Goal: Obtain resource: Obtain resource

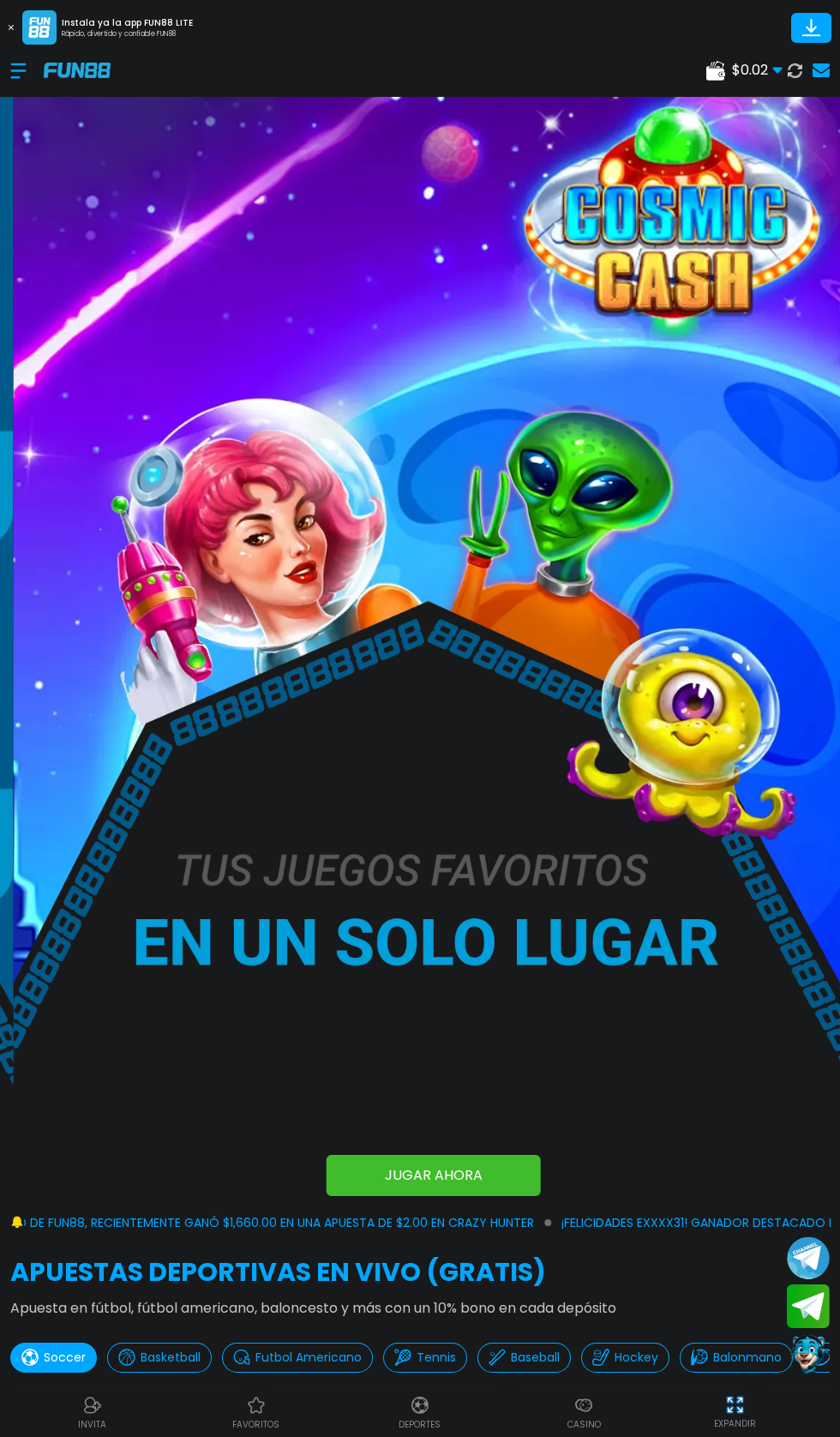
click at [19, 92] on div at bounding box center [27, 71] width 33 height 51
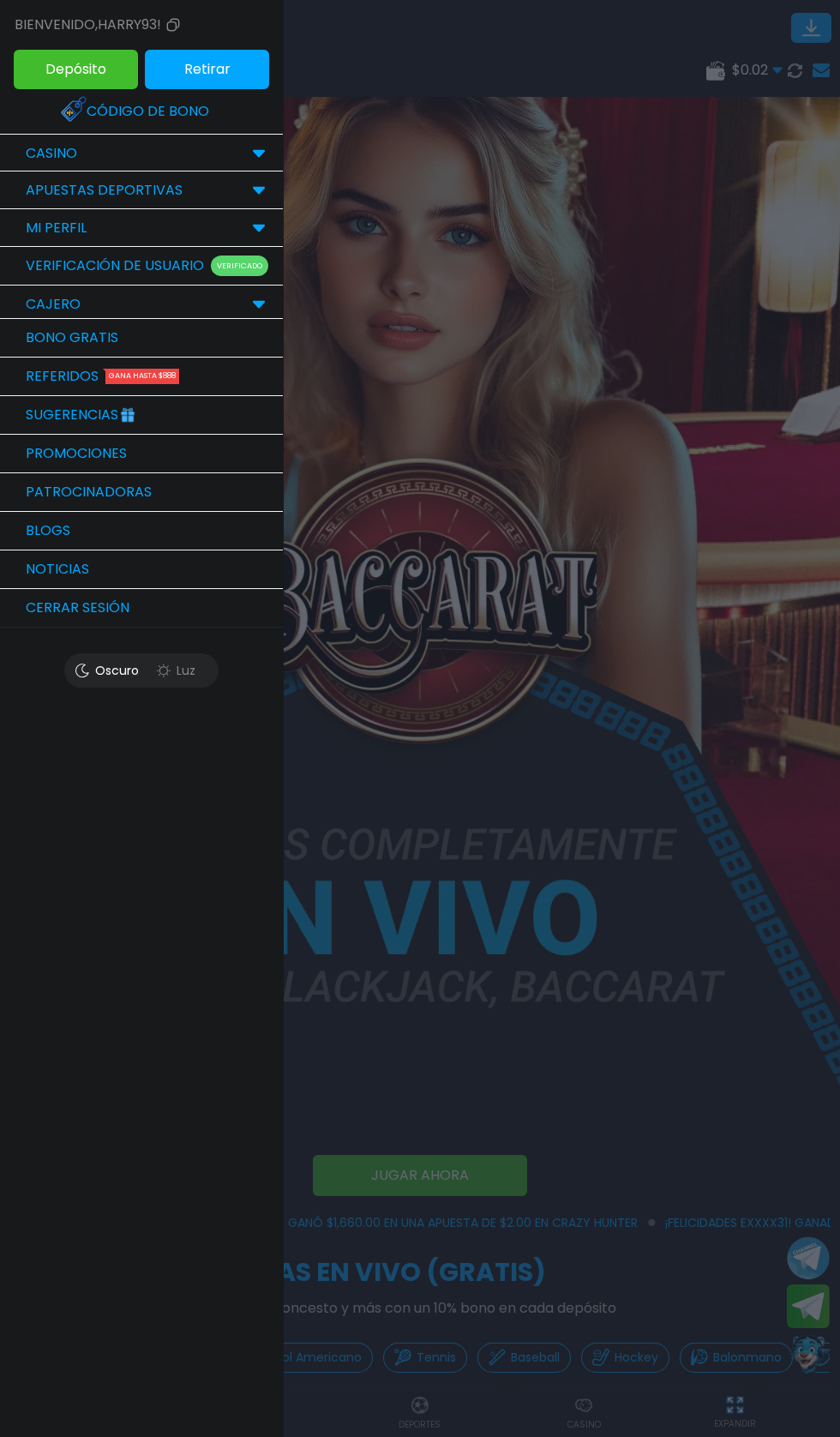
click at [131, 332] on link "Bono Gratis" at bounding box center [141, 338] width 283 height 39
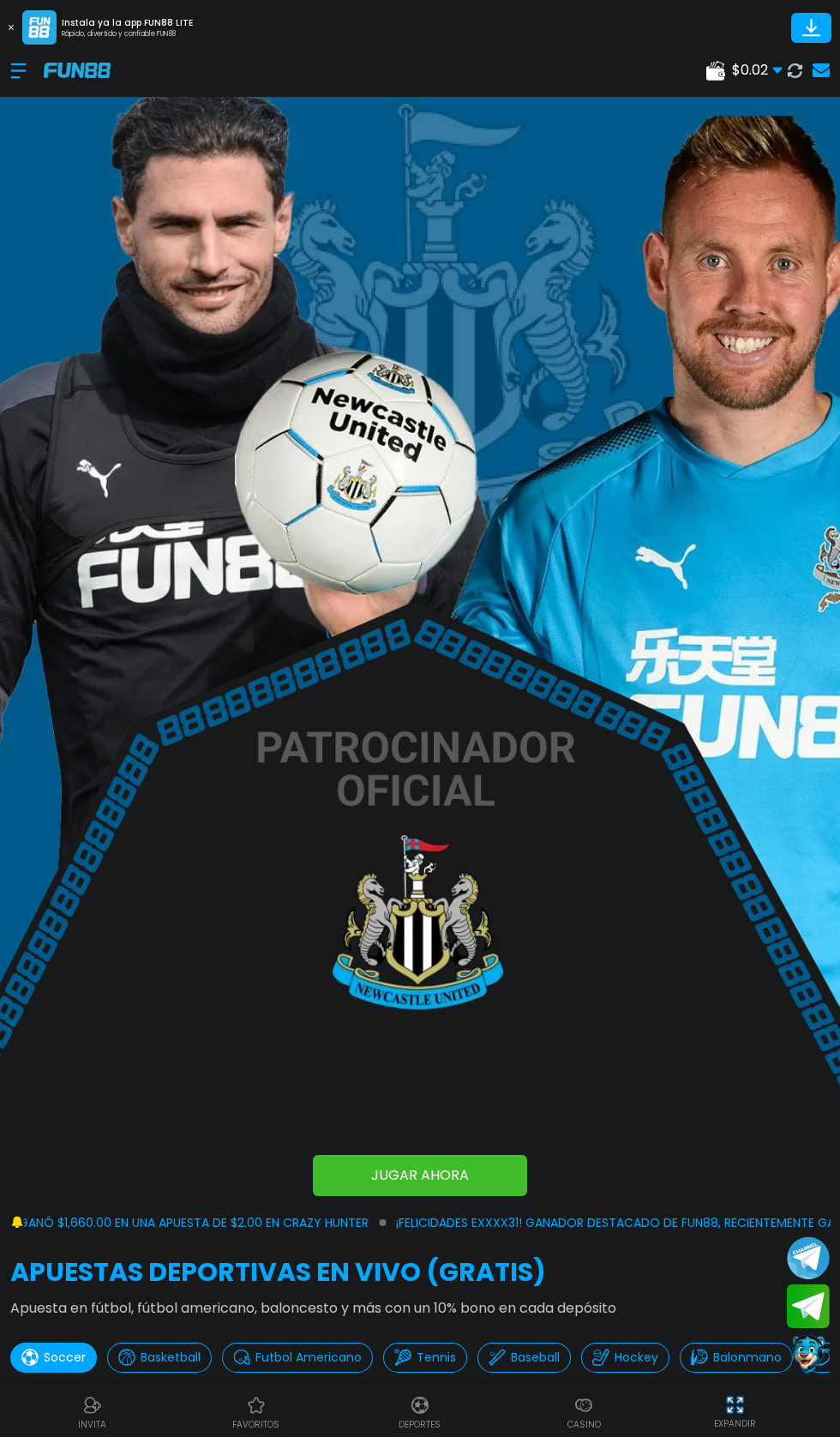
click at [28, 84] on div at bounding box center [27, 71] width 33 height 51
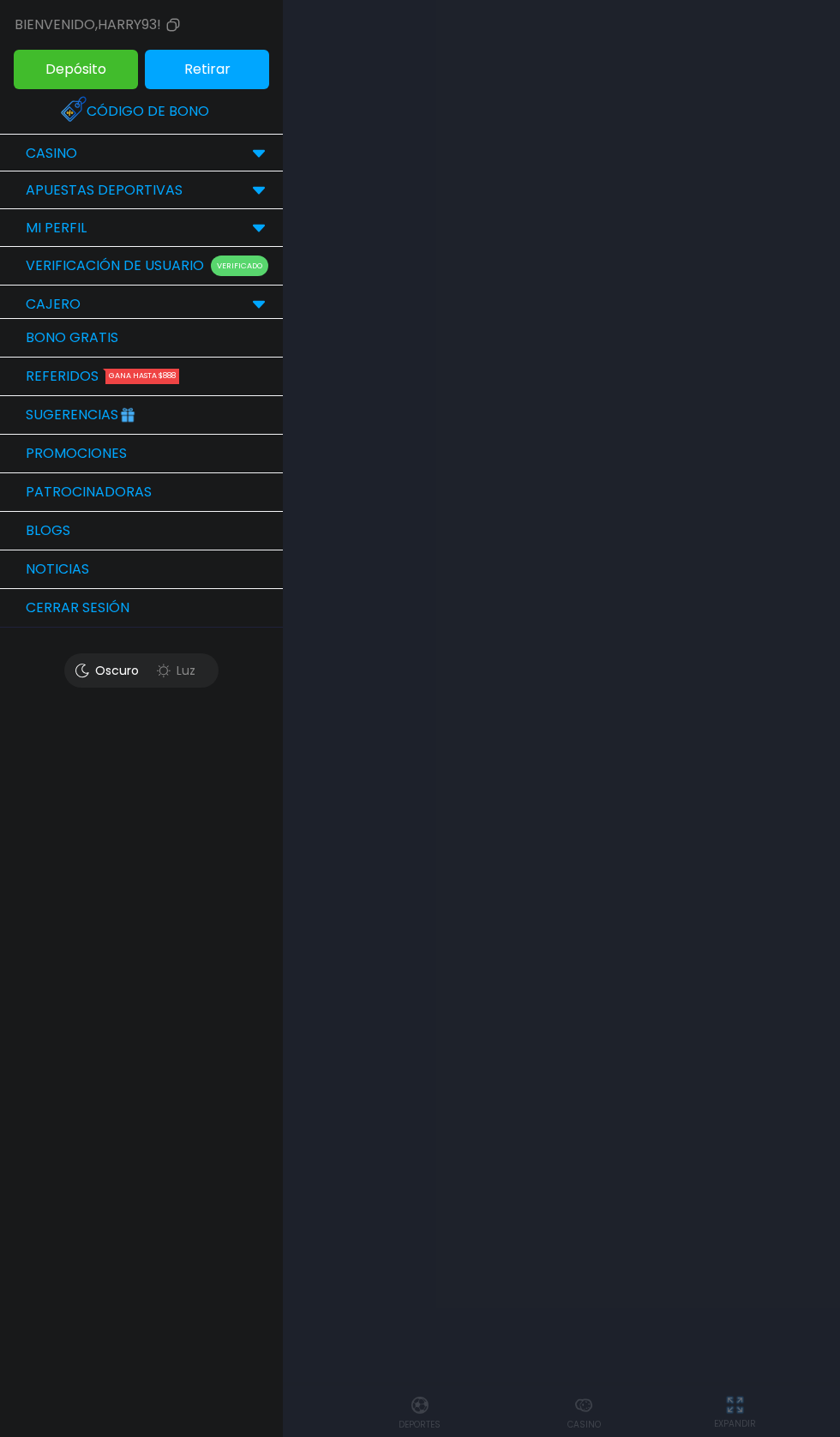
click at [107, 337] on link "Bono Gratis" at bounding box center [141, 338] width 283 height 39
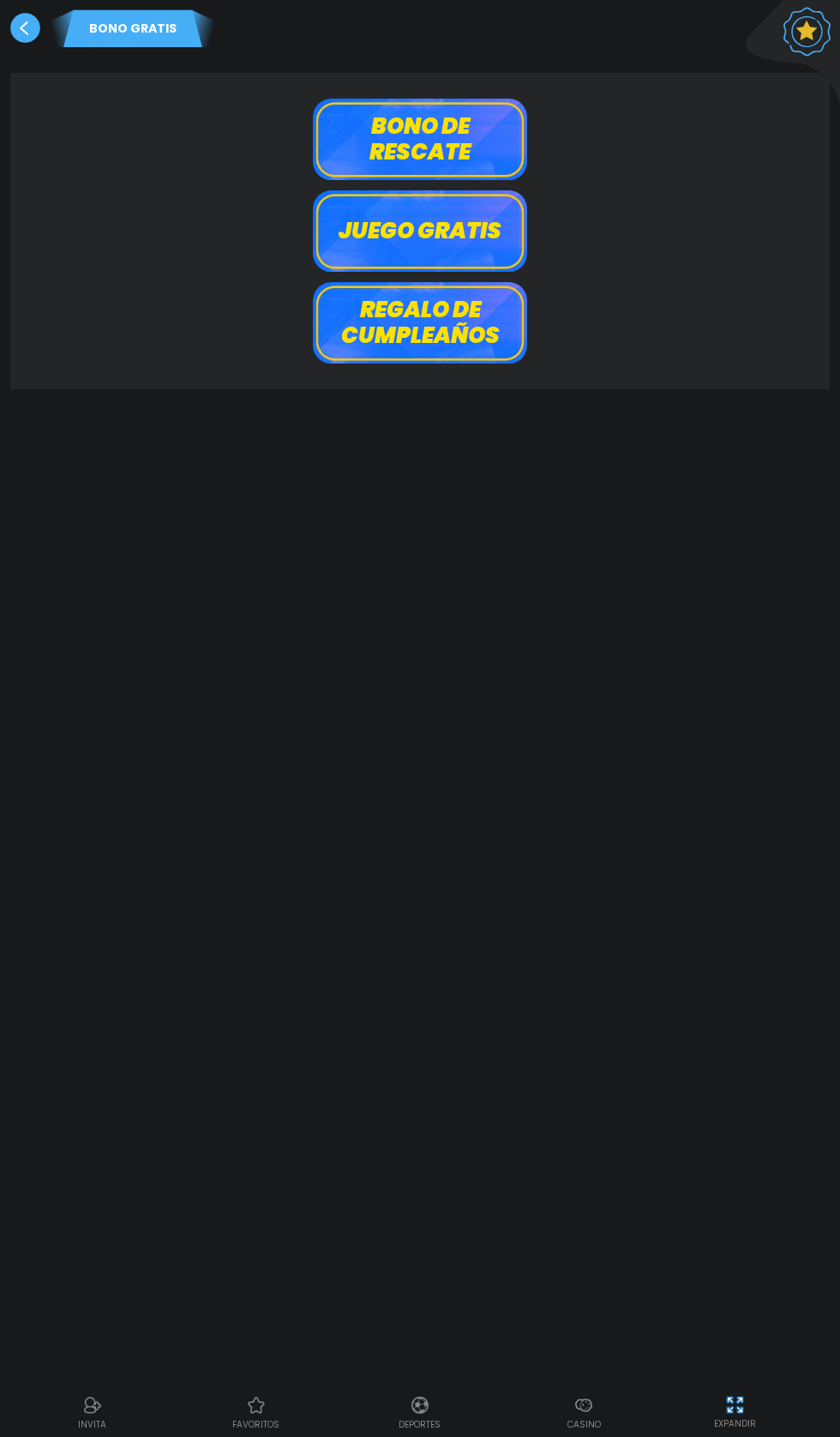
click at [433, 138] on button "Bono de rescate" at bounding box center [420, 139] width 215 height 82
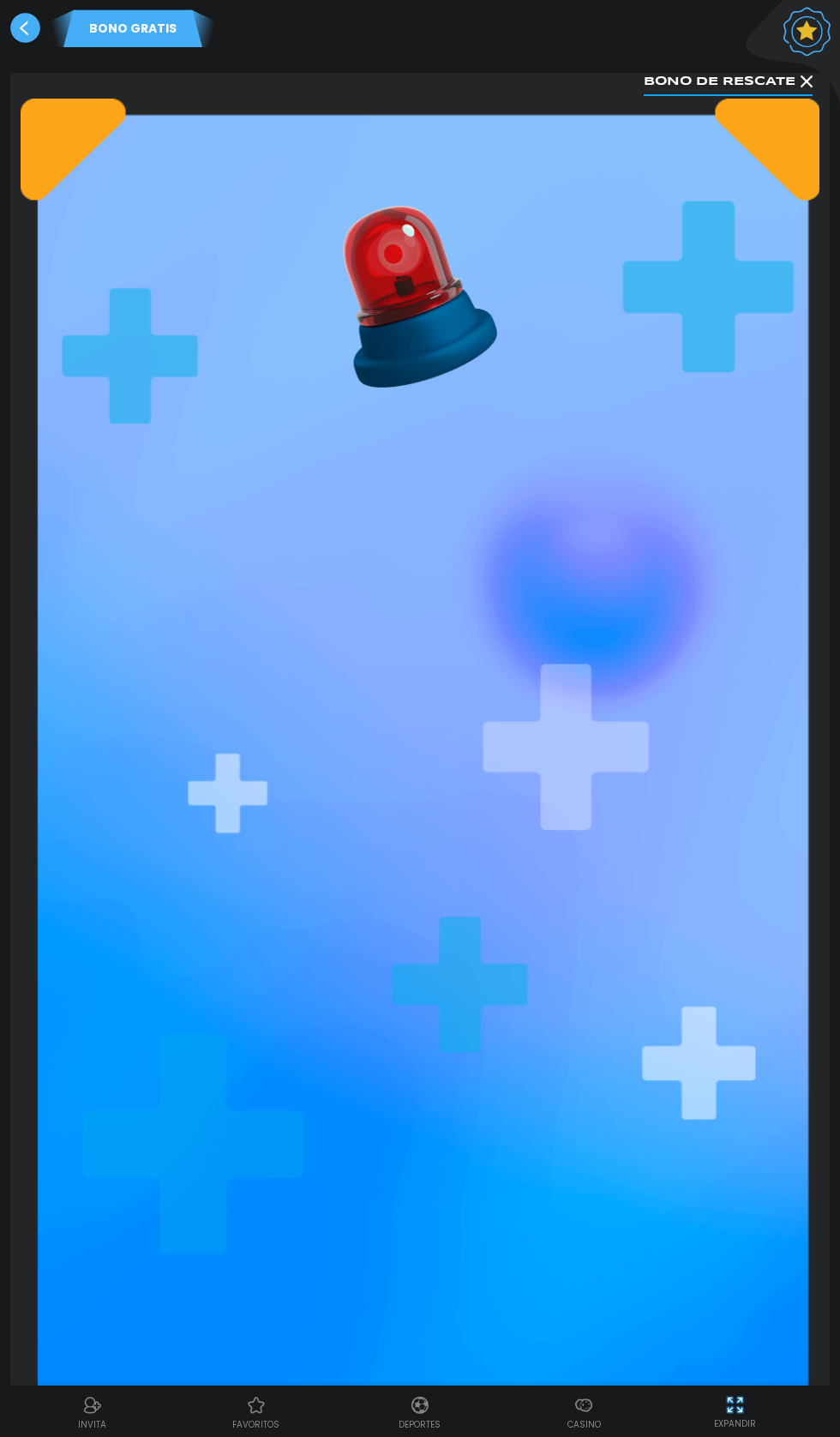
scroll to position [300, 0]
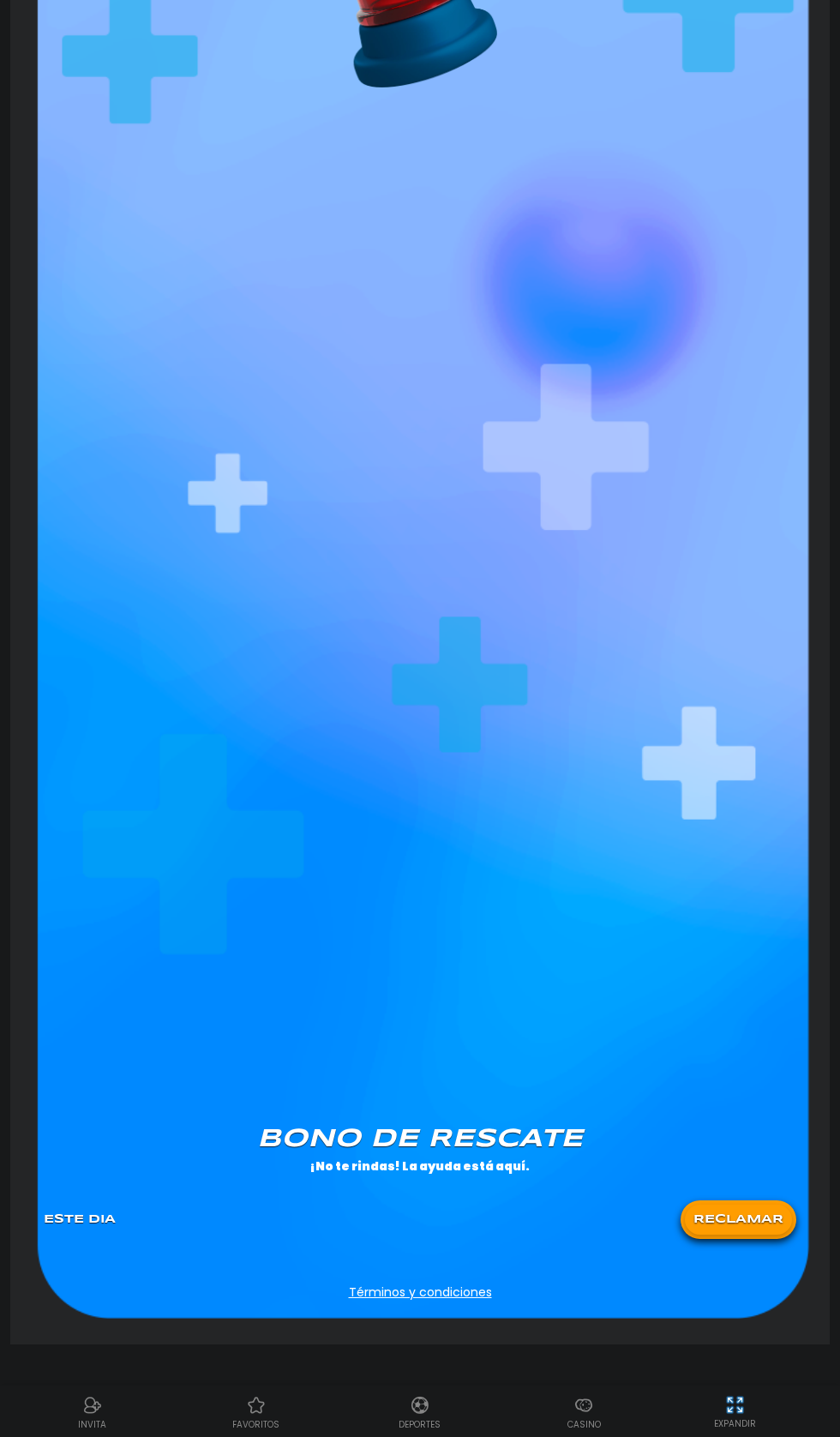
click at [772, 1220] on button "RECLAMAR" at bounding box center [738, 1219] width 107 height 30
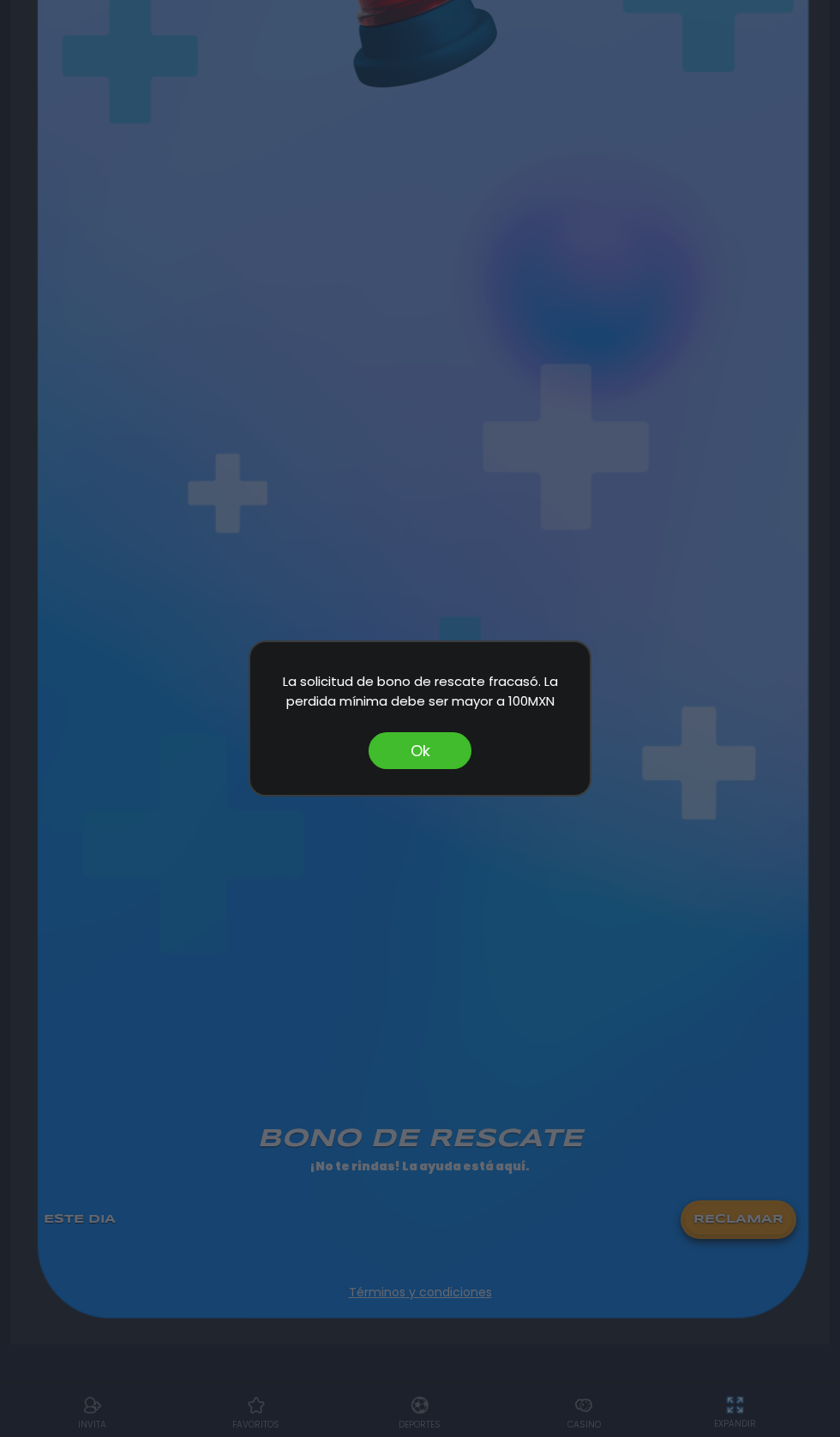
click at [422, 753] on button "Ok" at bounding box center [420, 751] width 103 height 37
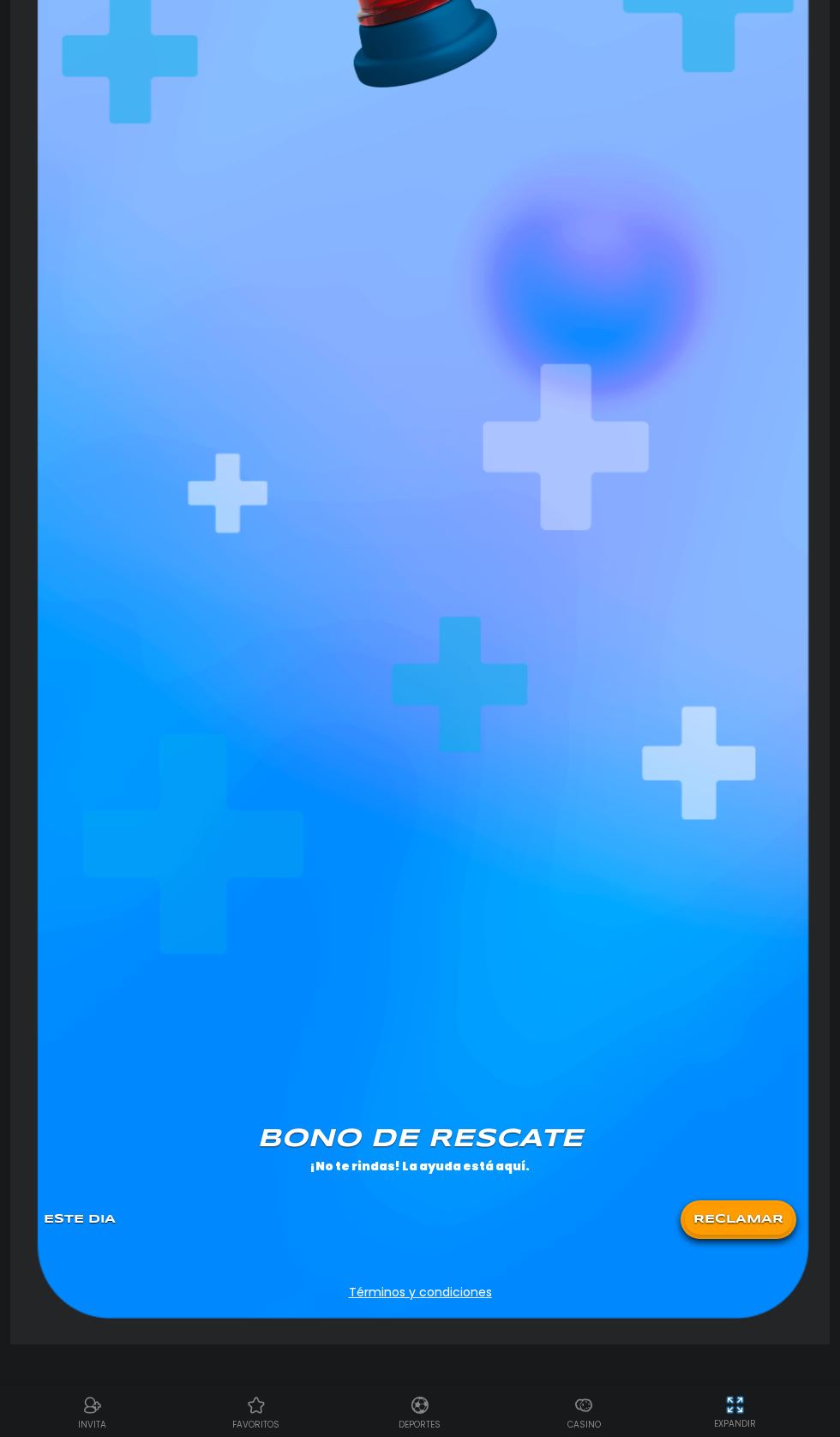
scroll to position [0, 0]
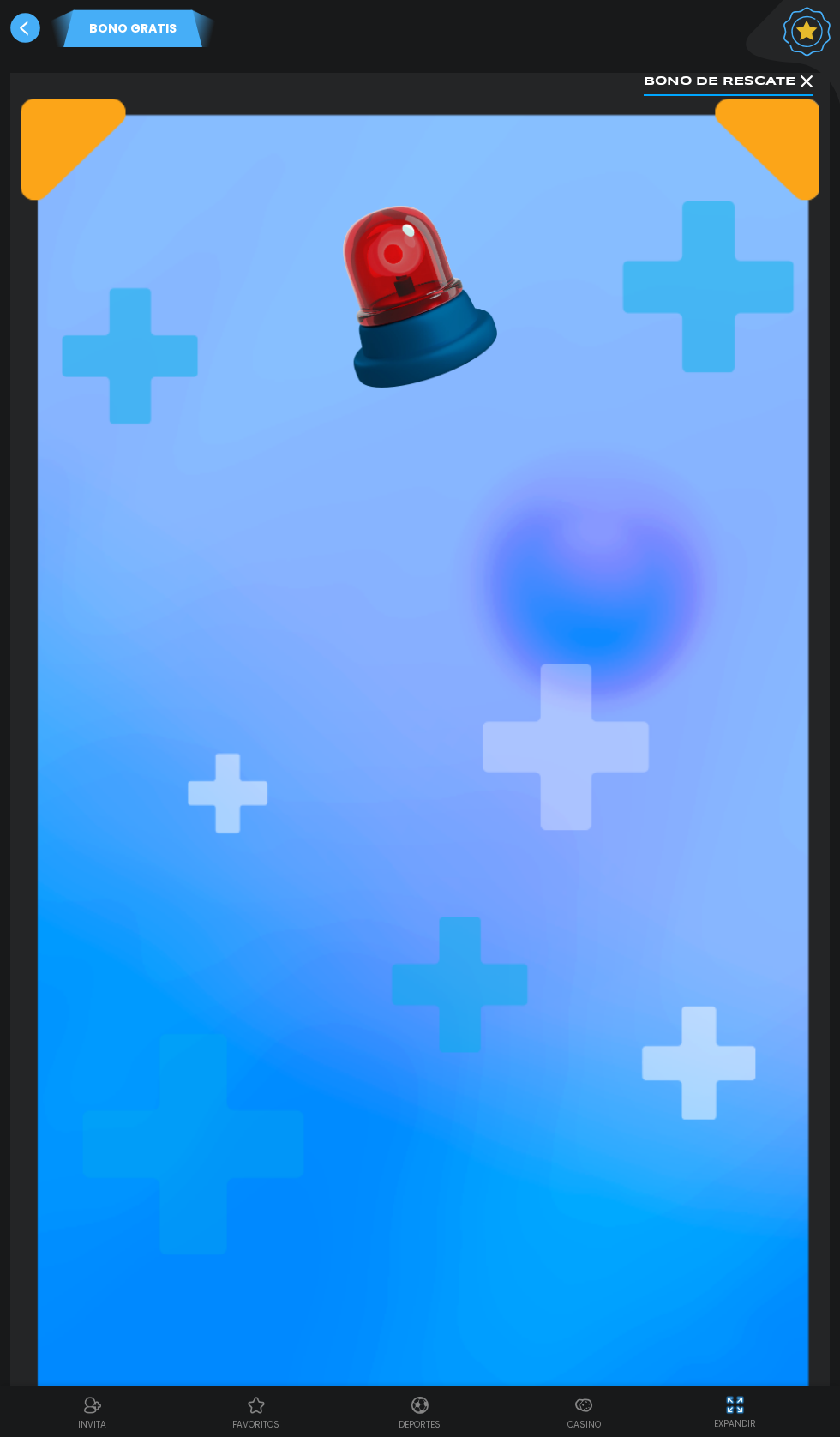
click at [787, 82] on button "Bono de rescate" at bounding box center [728, 80] width 169 height 32
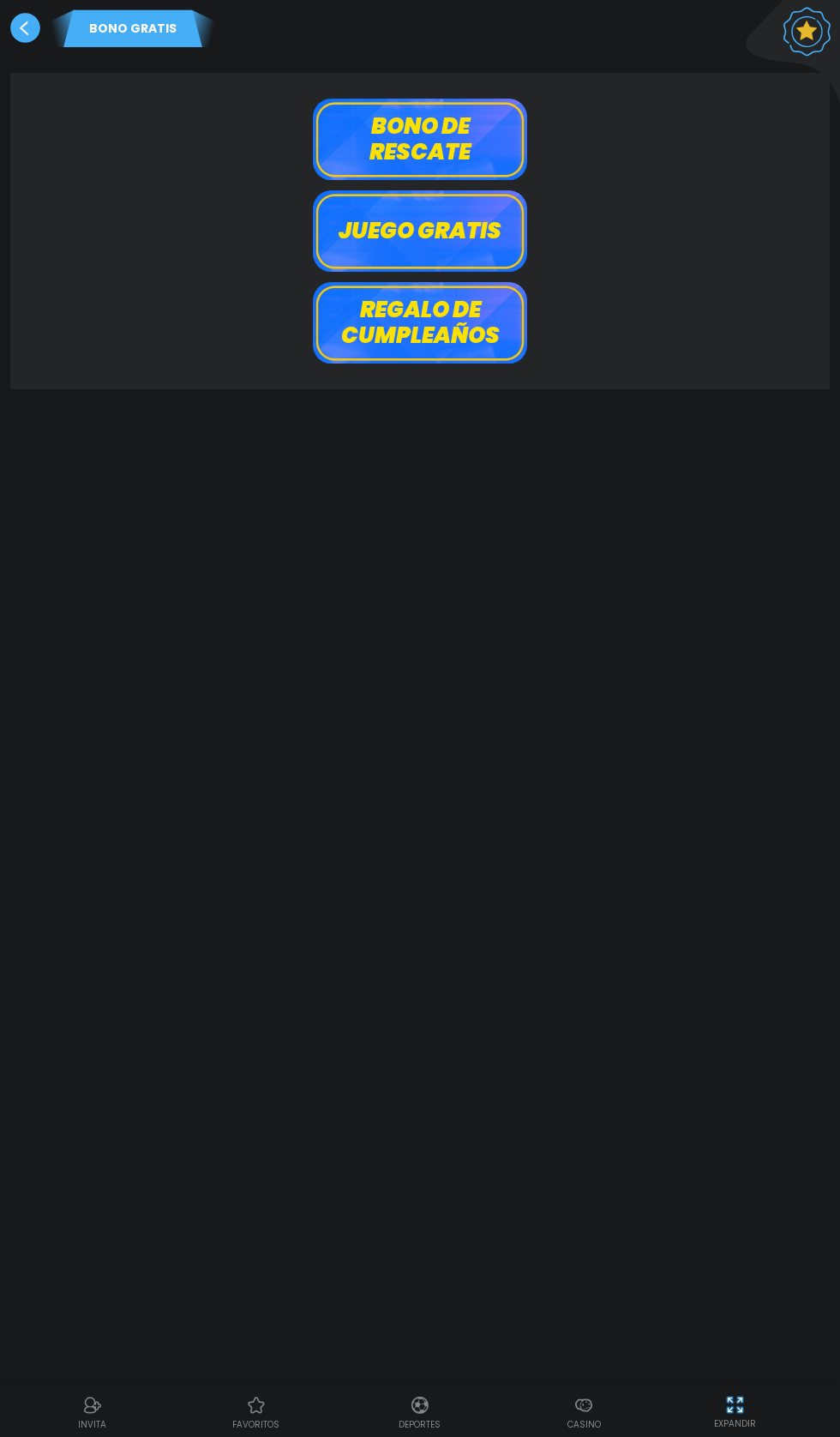
click at [25, 34] on use at bounding box center [25, 27] width 30 height 30
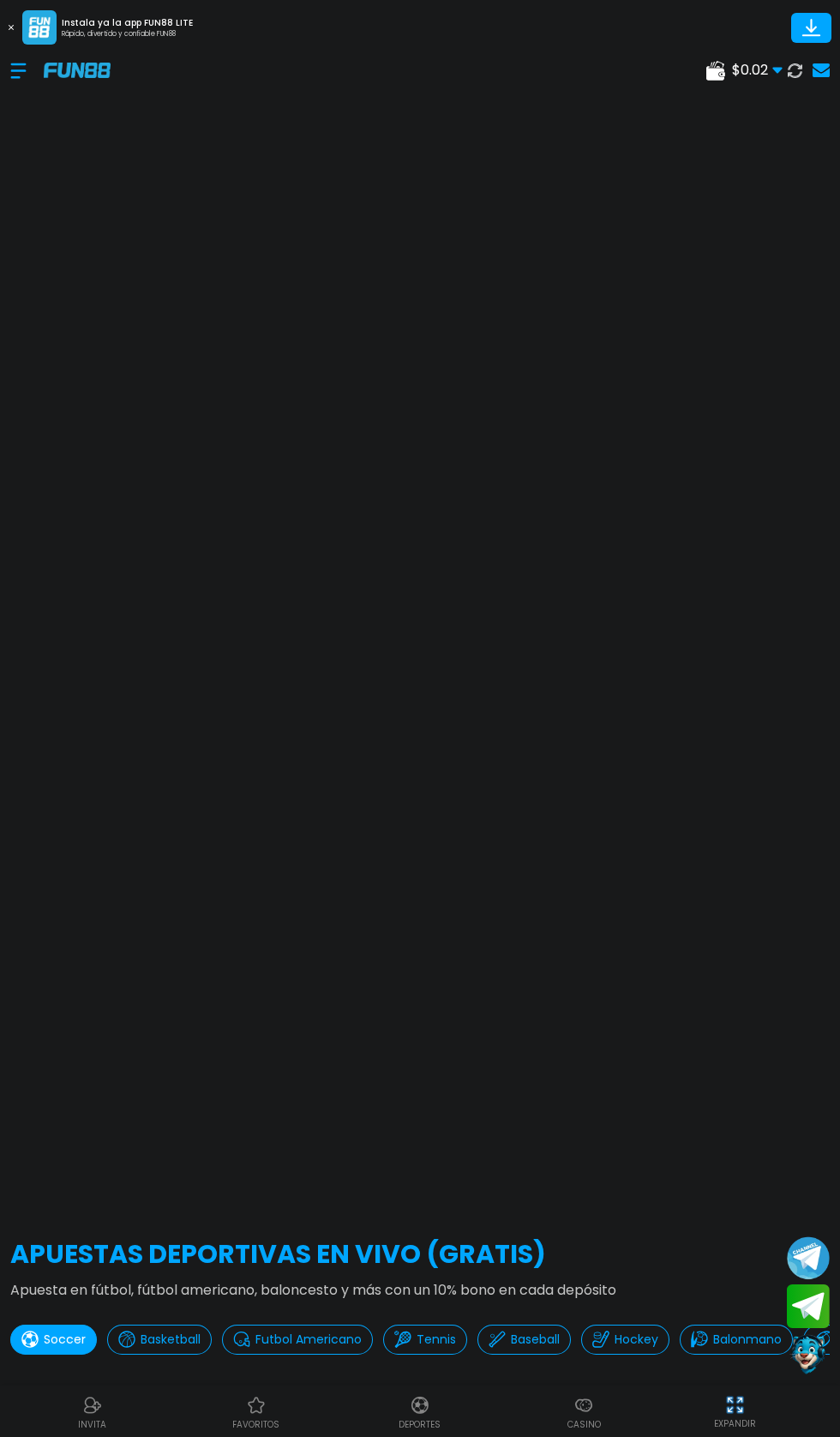
click at [11, 27] on use at bounding box center [11, 27] width 5 height 5
